Goal: Transaction & Acquisition: Purchase product/service

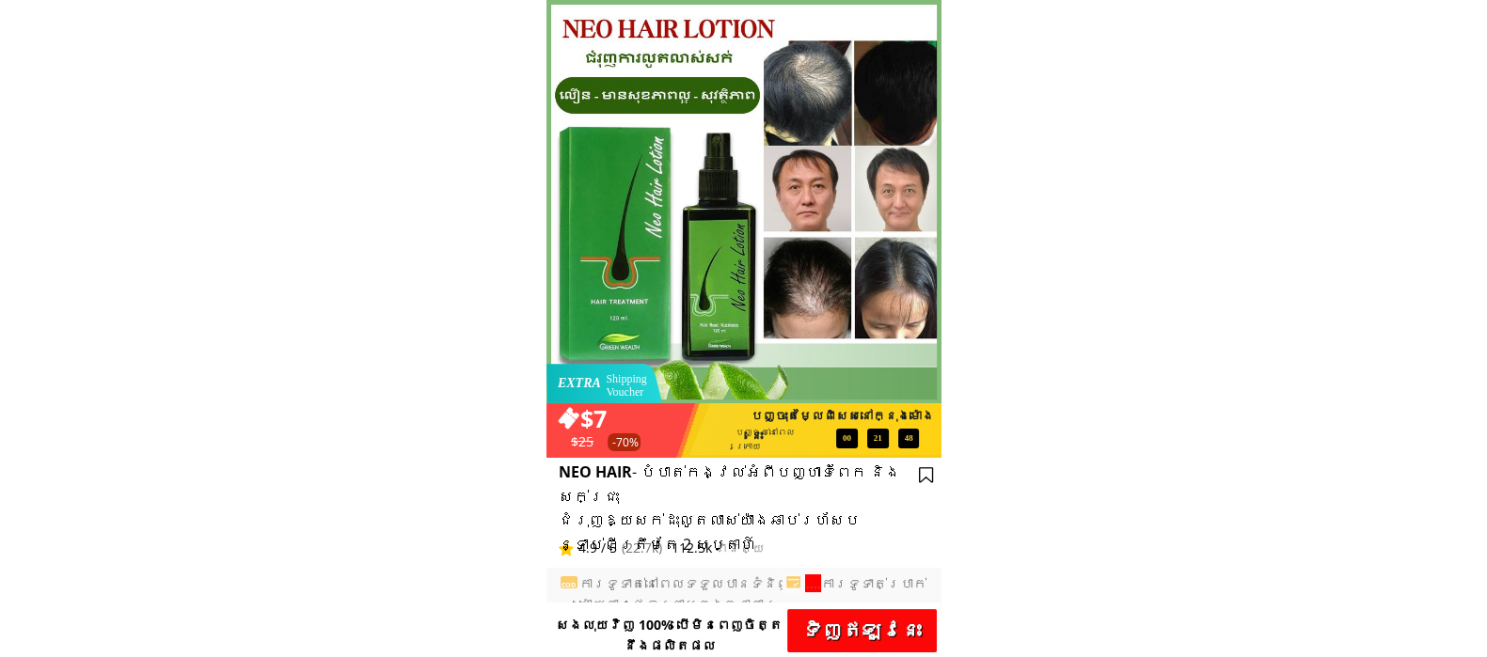
drag, startPoint x: 941, startPoint y: 620, endPoint x: 897, endPoint y: 624, distance: 44.4
click at [897, 624] on p "ទិញ​ឥឡូវនេះ" at bounding box center [862, 630] width 150 height 43
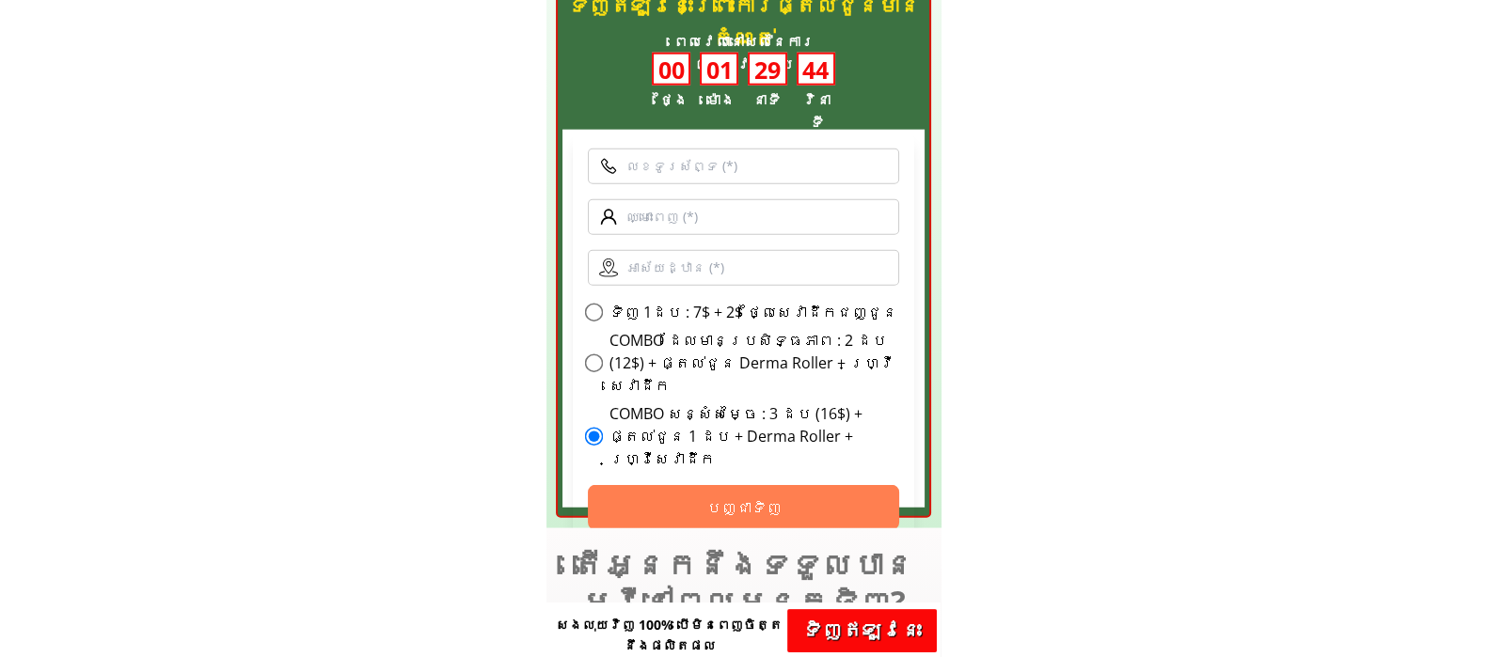
scroll to position [6259, 0]
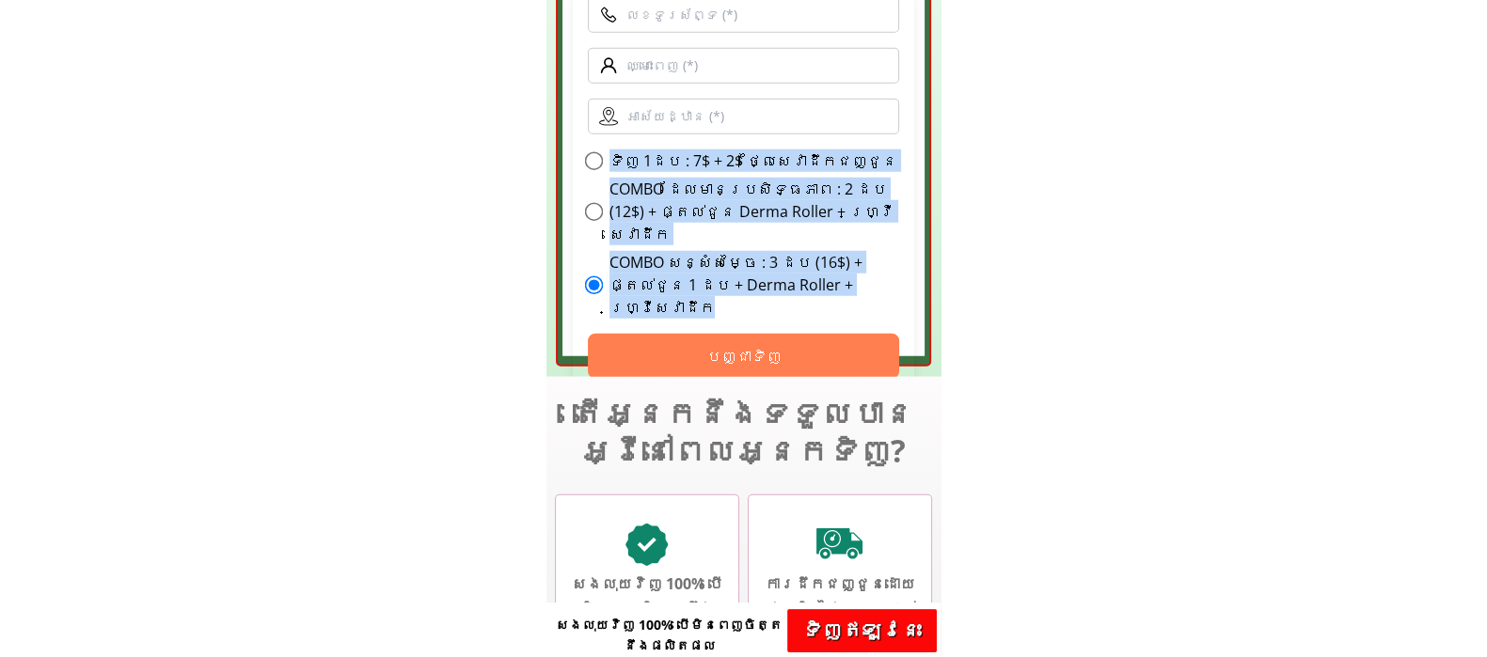
drag, startPoint x: 602, startPoint y: 155, endPoint x: 687, endPoint y: 162, distance: 84.9
click at [851, 245] on div "ទិញ 3 ថែម 1 : 39$ + ហ្វ្រីសេវាដឹក ទិញ 1ដប : 7$ + 2$ ថ្លៃ​សេវា​ដឹកជញ្ជូន COMBO ដ…" at bounding box center [744, 234] width 312 height 169
click at [675, 153] on label "ទិញ 1ដប : 7$ + 2$ ថ្លៃ​សេវា​ដឹកជញ្ជូន" at bounding box center [753, 161] width 288 height 23
click at [603, 153] on input "ទិញ 1ដប : 7$ + 2$ ថ្លៃ​សេវា​ដឹកជញ្ជូន" at bounding box center [593, 161] width 19 height 19
radio input "true"
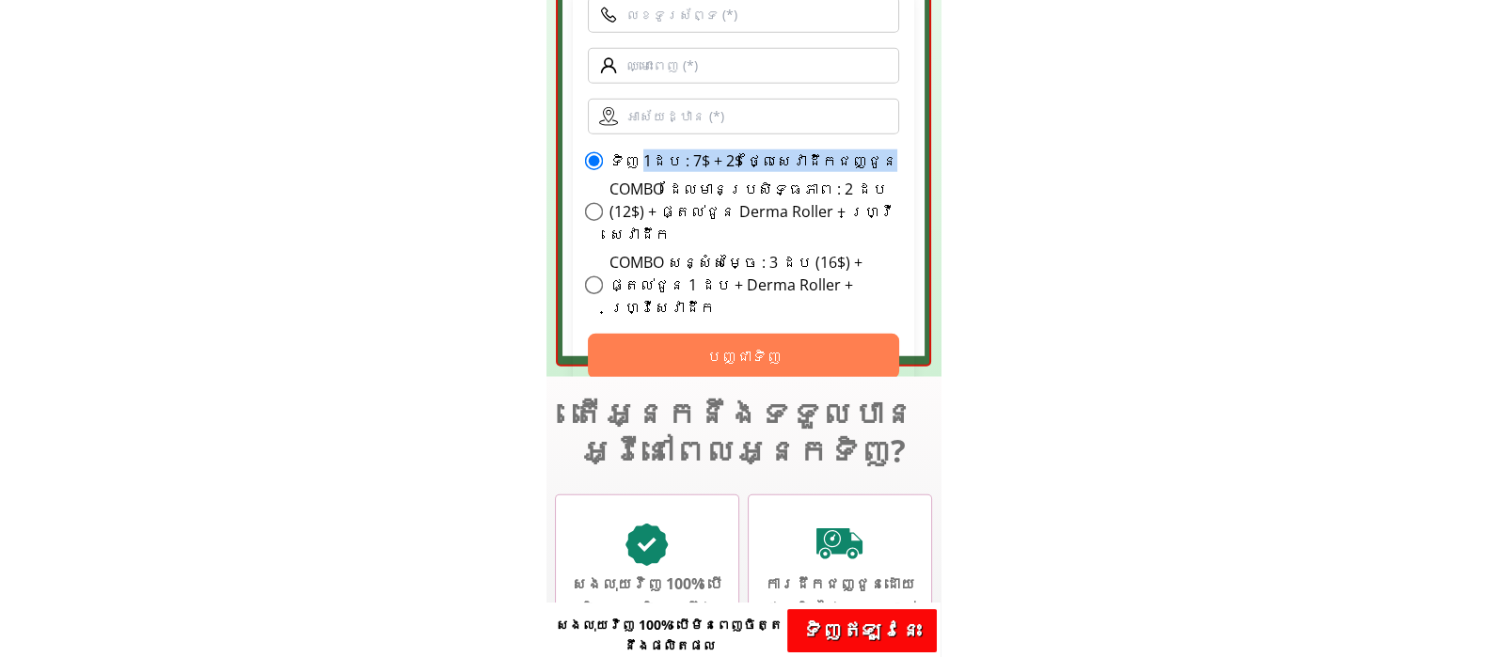
drag, startPoint x: 638, startPoint y: 155, endPoint x: 858, endPoint y: 170, distance: 220.6
click at [858, 170] on div "ទិញ 1ដប : 7$ + 2$ ថ្លៃ​សេវា​ដឹកជញ្ជូន" at bounding box center [744, 161] width 312 height 23
copy label "1ដប : 7$ + 2$ ថ្លៃ​សេវា​ដឹកជញ្ជូន"
click at [602, 251] on div "COMBO សន្សំសម្ចៃ : 3 ដប (16$) + ផ្តល់ជូន 1 ដប + Derma Roller + ហ្វ្រីសេវាដឹក" at bounding box center [744, 285] width 312 height 68
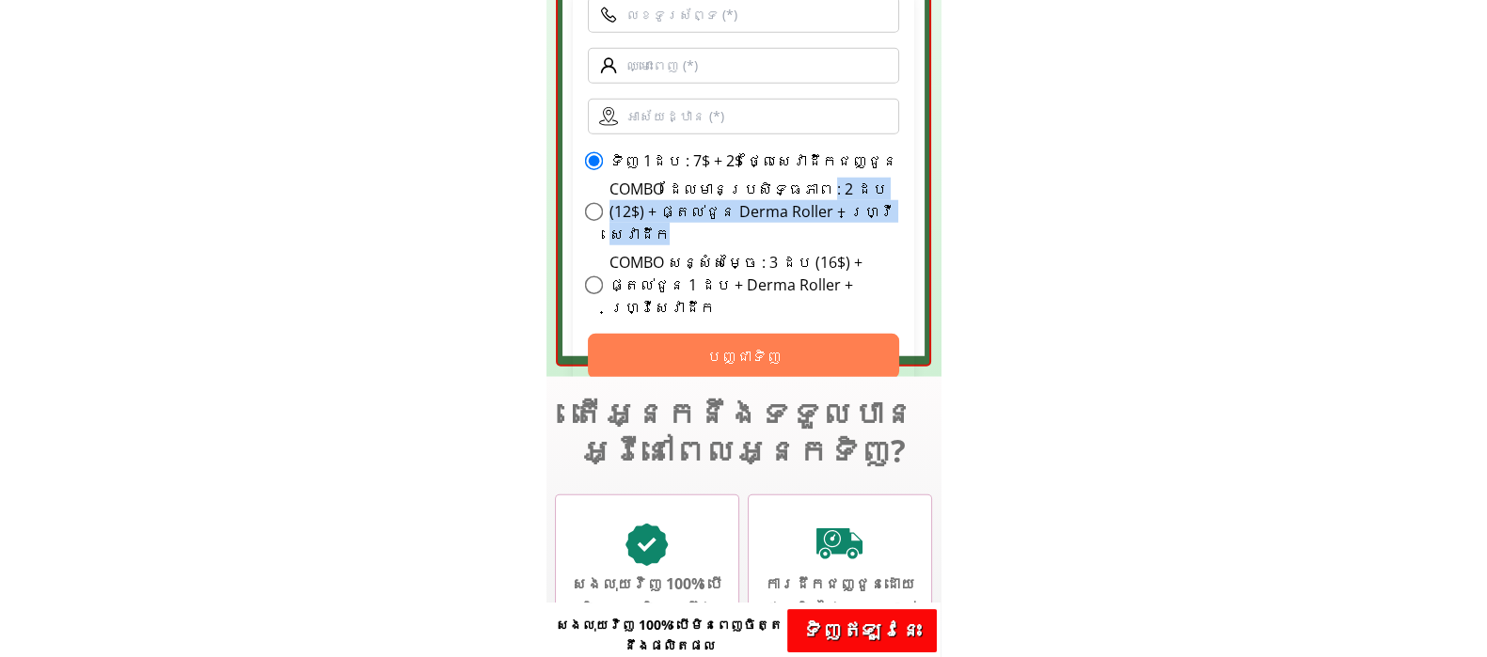
drag, startPoint x: 804, startPoint y: 178, endPoint x: 858, endPoint y: 210, distance: 62.4
click at [858, 210] on label "COMBO ដែលមានប្រសិទ្ធភាព : 2 ដប (12$) + ផ្តល់ជូន Derma Roller + ហ្វ្រីសេវាដឹក" at bounding box center [754, 212] width 291 height 68
copy label ": 2 ដប (12$) + ផ្តល់ជូន Derma Roller + ហ្វ្រីសេវាដឹក"
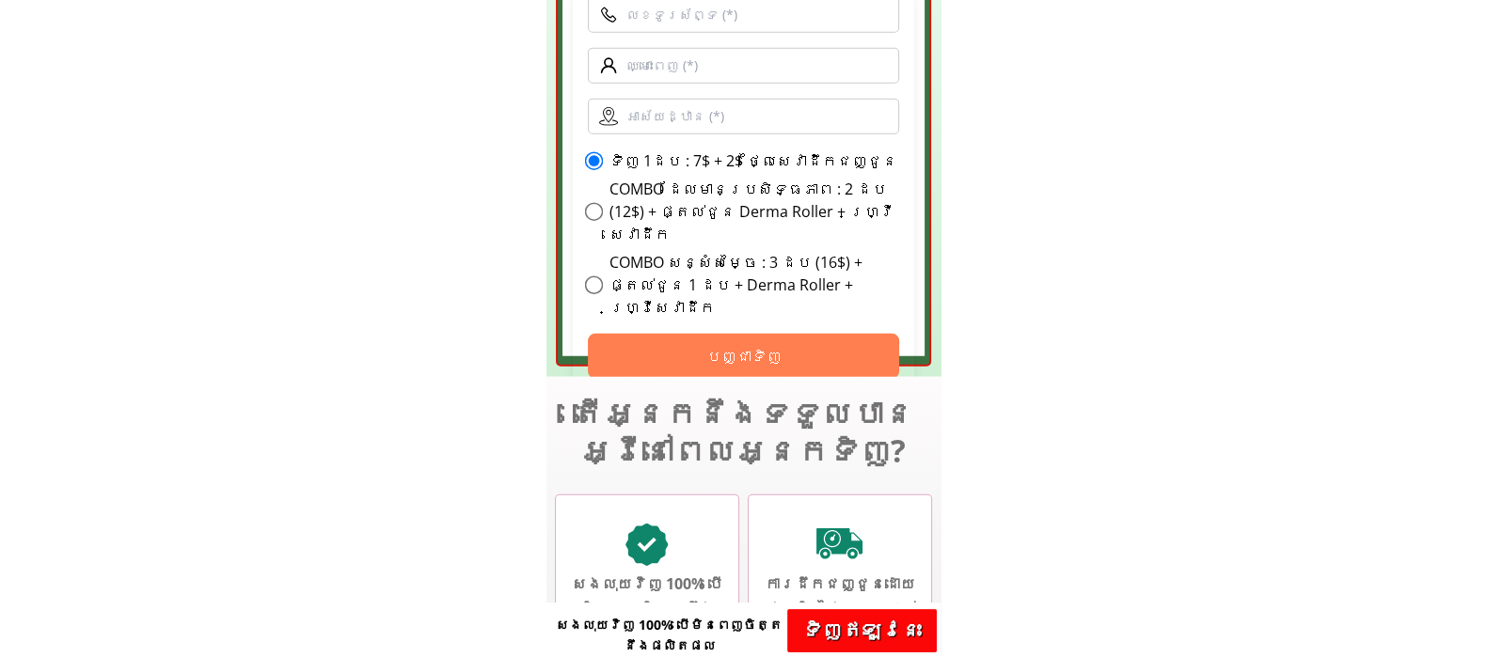
drag, startPoint x: 746, startPoint y: 232, endPoint x: 867, endPoint y: 265, distance: 125.7
click at [867, 265] on label "COMBO សន្សំសម្ចៃ : 3 ដប (16$) + ផ្តល់ជូន 1 ដប + Derma Roller + ហ្វ្រីសេវាដឹក" at bounding box center [754, 285] width 291 height 68
copy label "3 ដប (16$) + ផ្តល់ជូន 1 ដប + Derma Roller + ហ្វ្រីសេវាដឹក"
